Goal: Navigation & Orientation: Find specific page/section

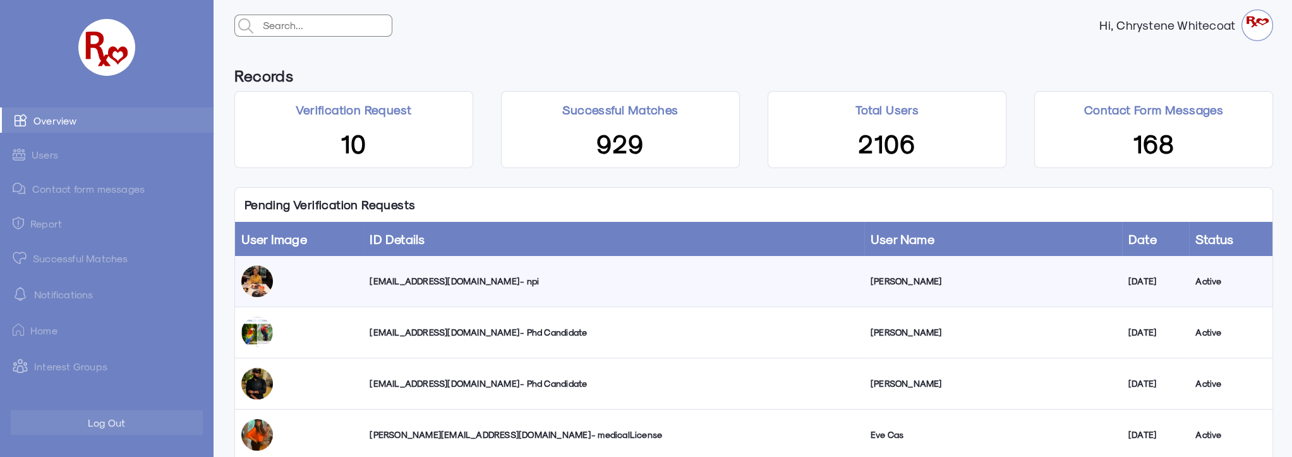
click at [85, 260] on link "Successful Matches" at bounding box center [106, 257] width 213 height 25
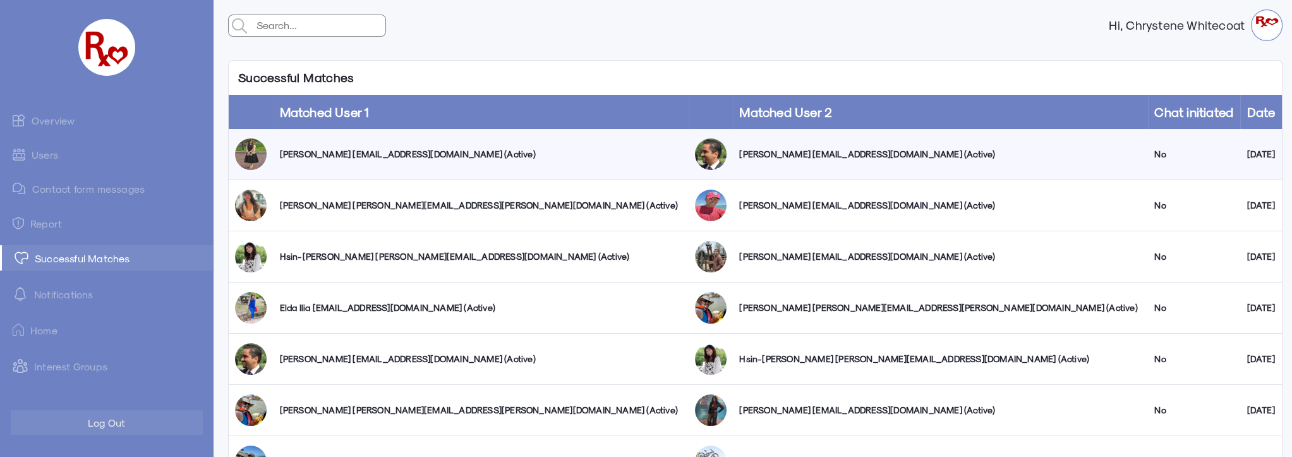
click at [62, 119] on link "Overview" at bounding box center [106, 119] width 213 height 25
